Goal: Find specific page/section: Find specific page/section

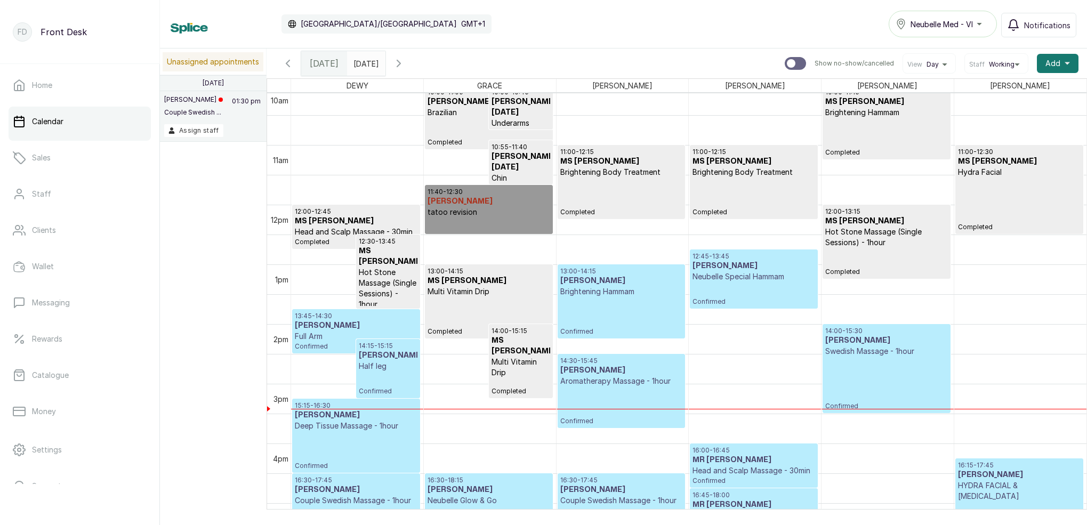
scroll to position [605, 0]
click at [53, 163] on link "Sales" at bounding box center [80, 158] width 142 height 30
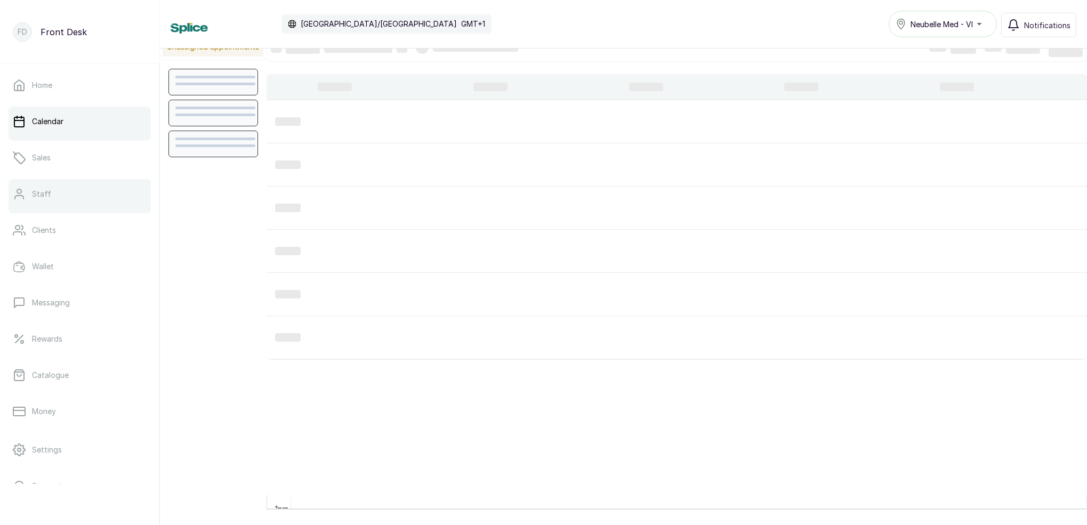
scroll to position [15, 0]
click at [58, 160] on link "Sales" at bounding box center [80, 158] width 142 height 30
